Goal: Task Accomplishment & Management: Manage account settings

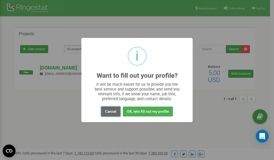
click at [109, 112] on button "Cancel" at bounding box center [110, 112] width 19 height 10
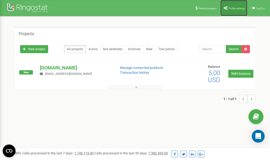
click at [233, 10] on link "Profile settings" at bounding box center [233, 8] width 27 height 16
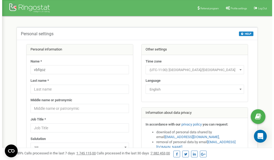
scroll to position [27, 0]
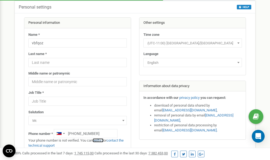
click at [99, 141] on link "verify it" at bounding box center [98, 141] width 11 height 4
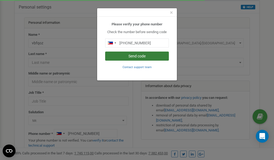
click at [136, 56] on button "Send code" at bounding box center [137, 56] width 64 height 9
